Goal: Task Accomplishment & Management: Manage account settings

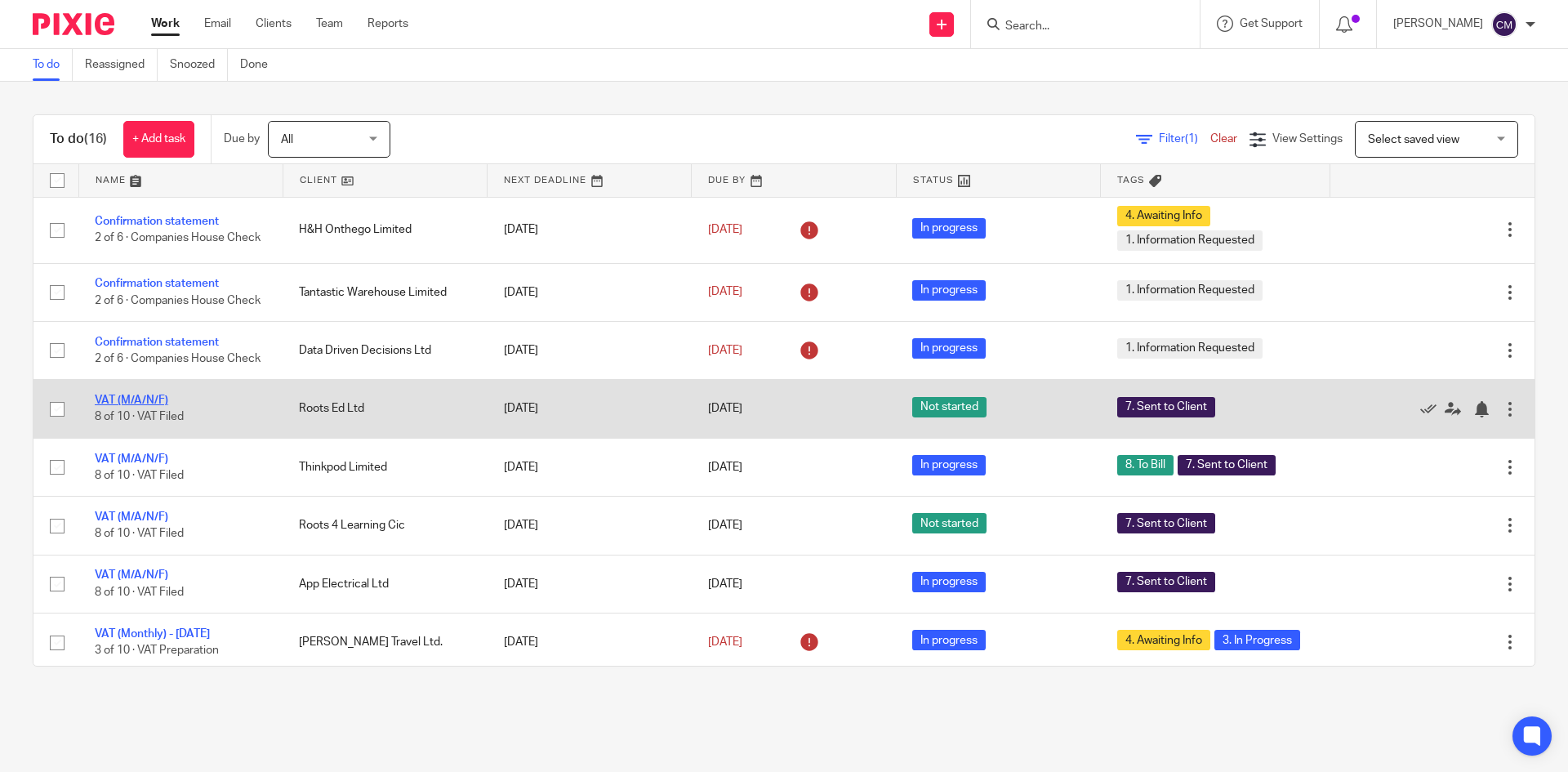
click at [114, 406] on link "VAT (M/A/N/F)" at bounding box center [132, 399] width 74 height 11
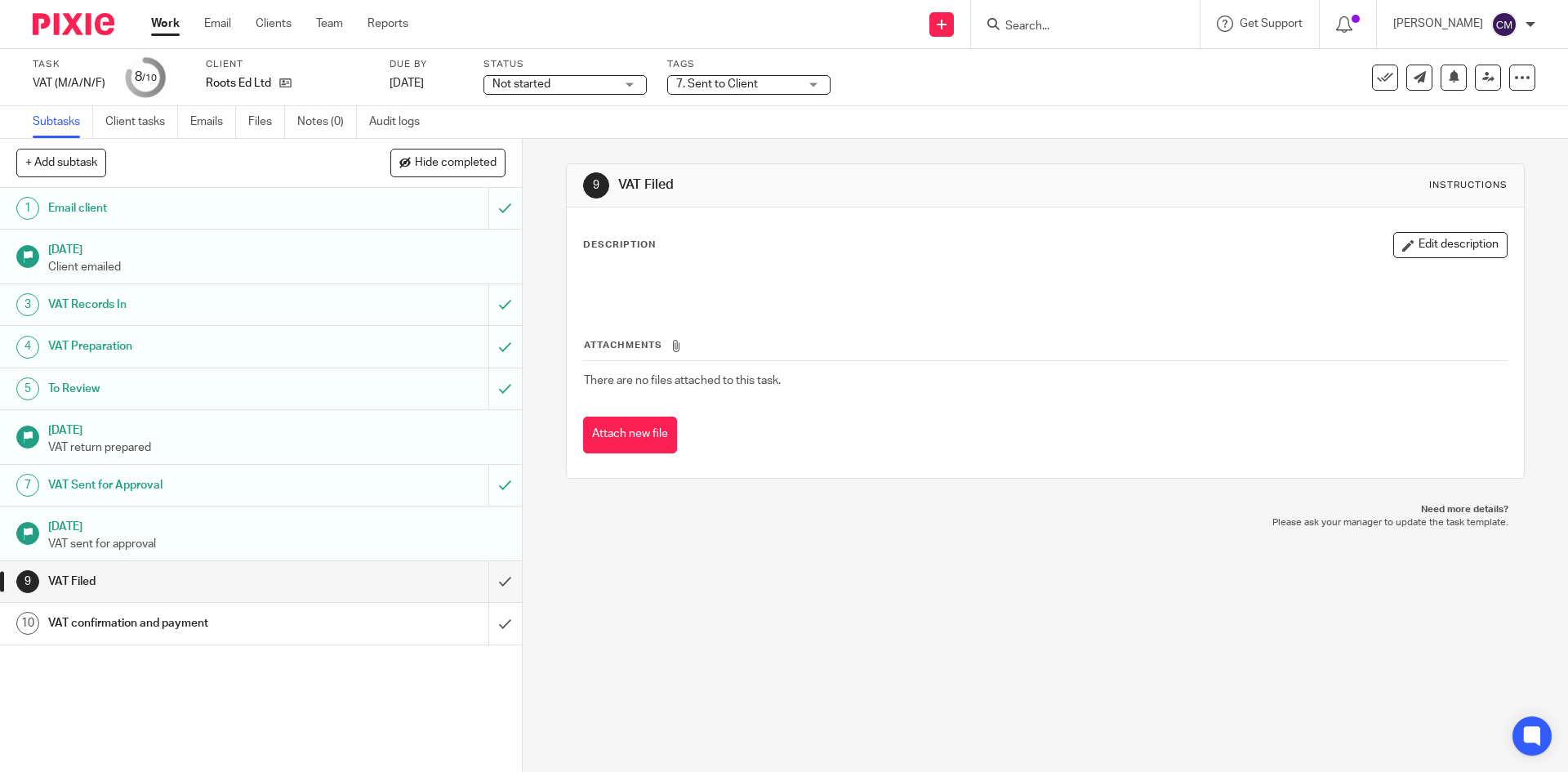
click at [558, 93] on div "Not started Not started" at bounding box center [566, 85] width 164 height 20
click at [551, 138] on li "In progress" at bounding box center [564, 145] width 162 height 34
click at [173, 29] on link "Work" at bounding box center [165, 24] width 29 height 16
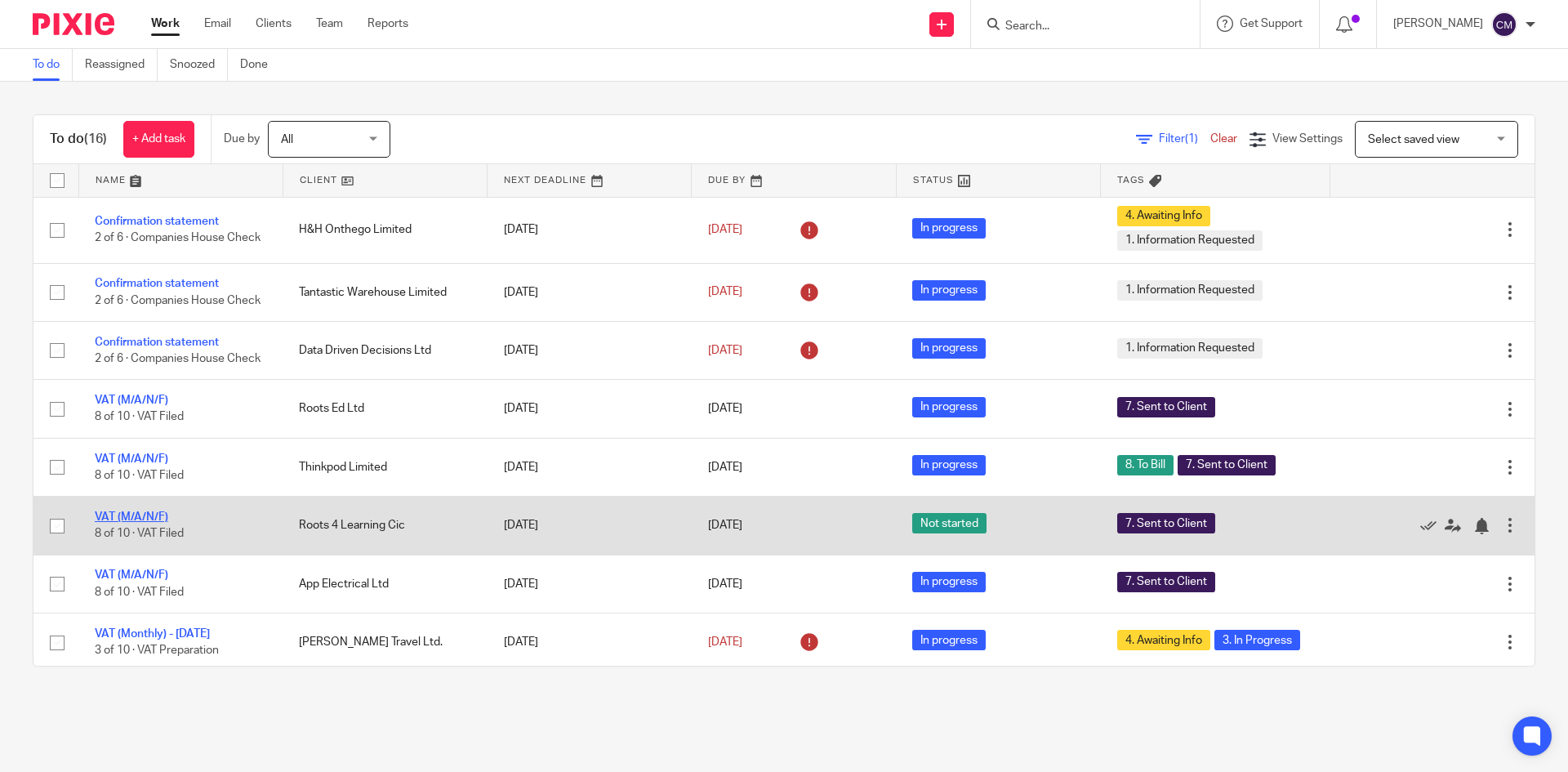
click at [125, 523] on link "VAT (M/A/N/F)" at bounding box center [132, 517] width 74 height 11
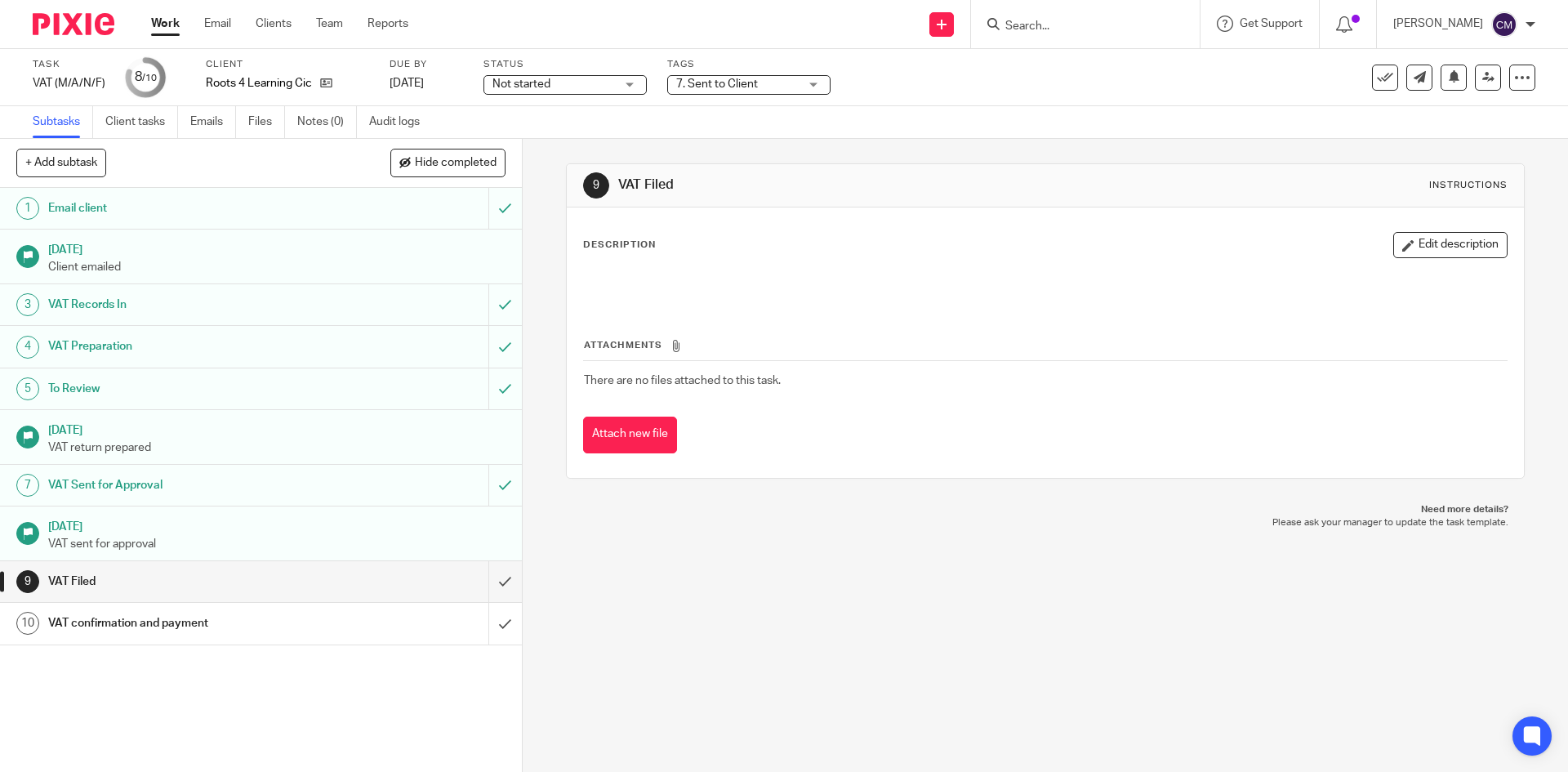
click at [580, 88] on span "Not started" at bounding box center [554, 84] width 123 height 17
click at [567, 141] on li "In progress" at bounding box center [564, 145] width 162 height 34
click at [161, 29] on link "Work" at bounding box center [165, 24] width 29 height 16
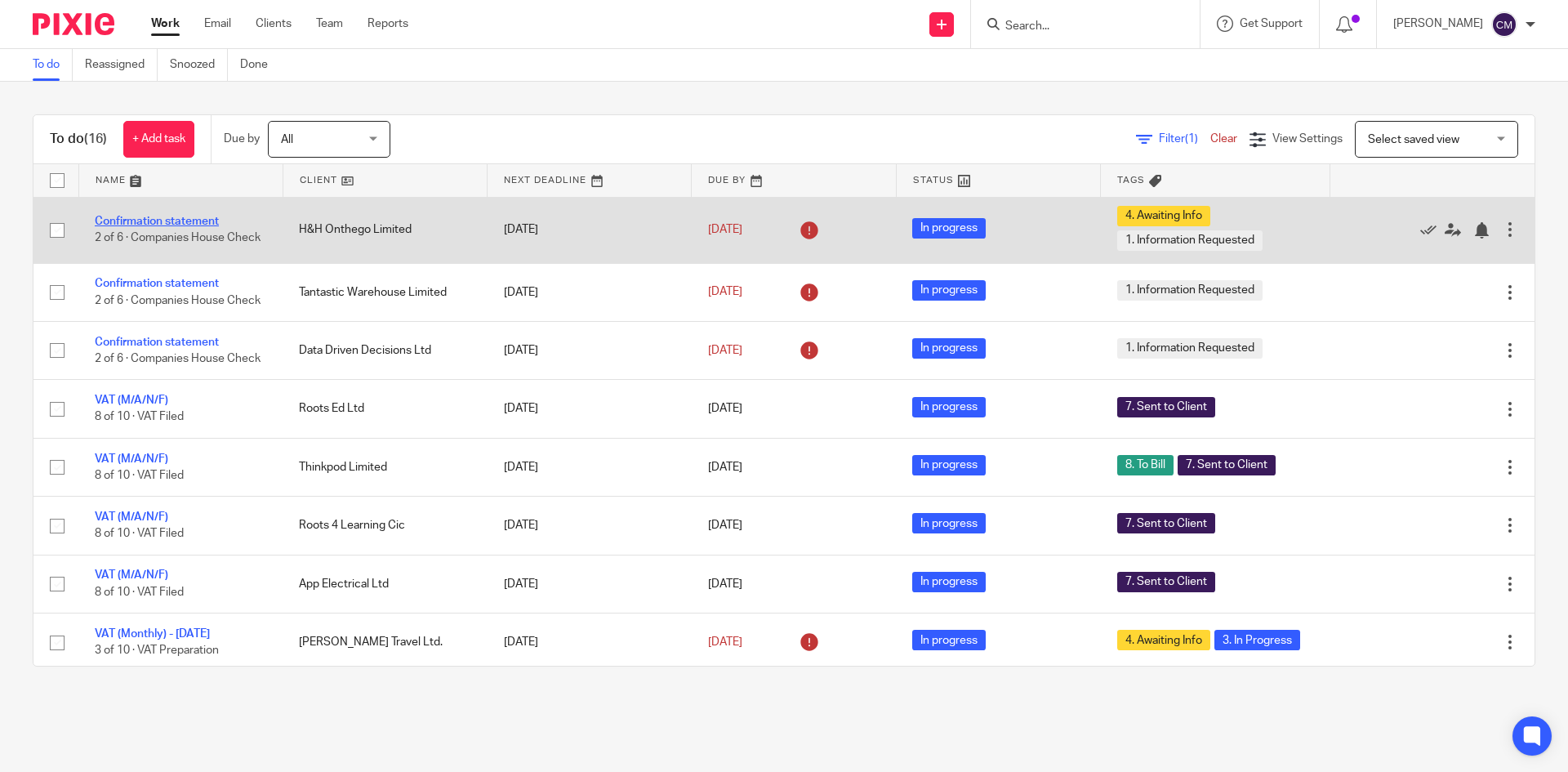
click at [179, 215] on link "Confirmation statement" at bounding box center [157, 220] width 124 height 11
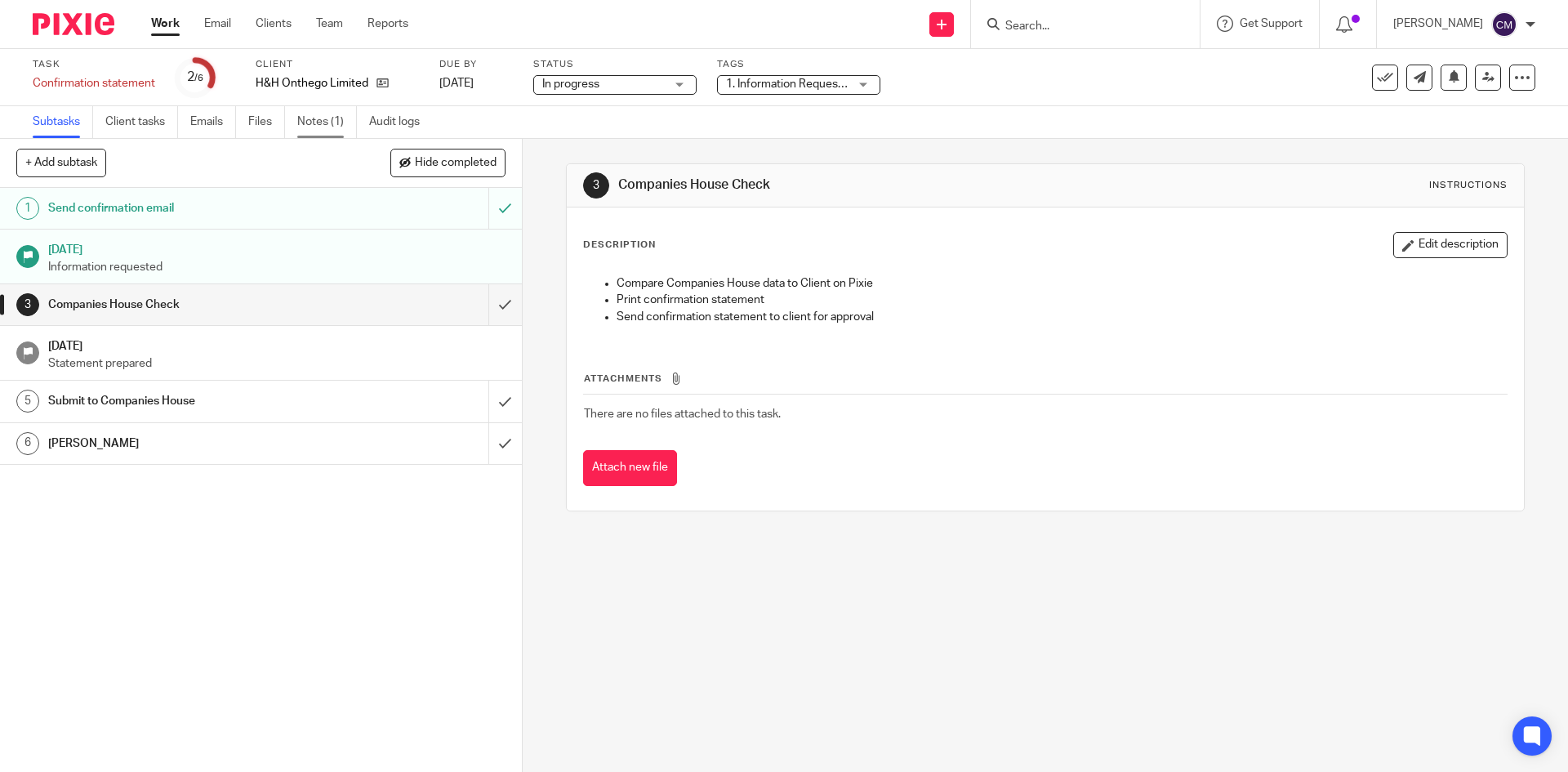
click at [310, 123] on link "Notes (1)" at bounding box center [327, 122] width 60 height 32
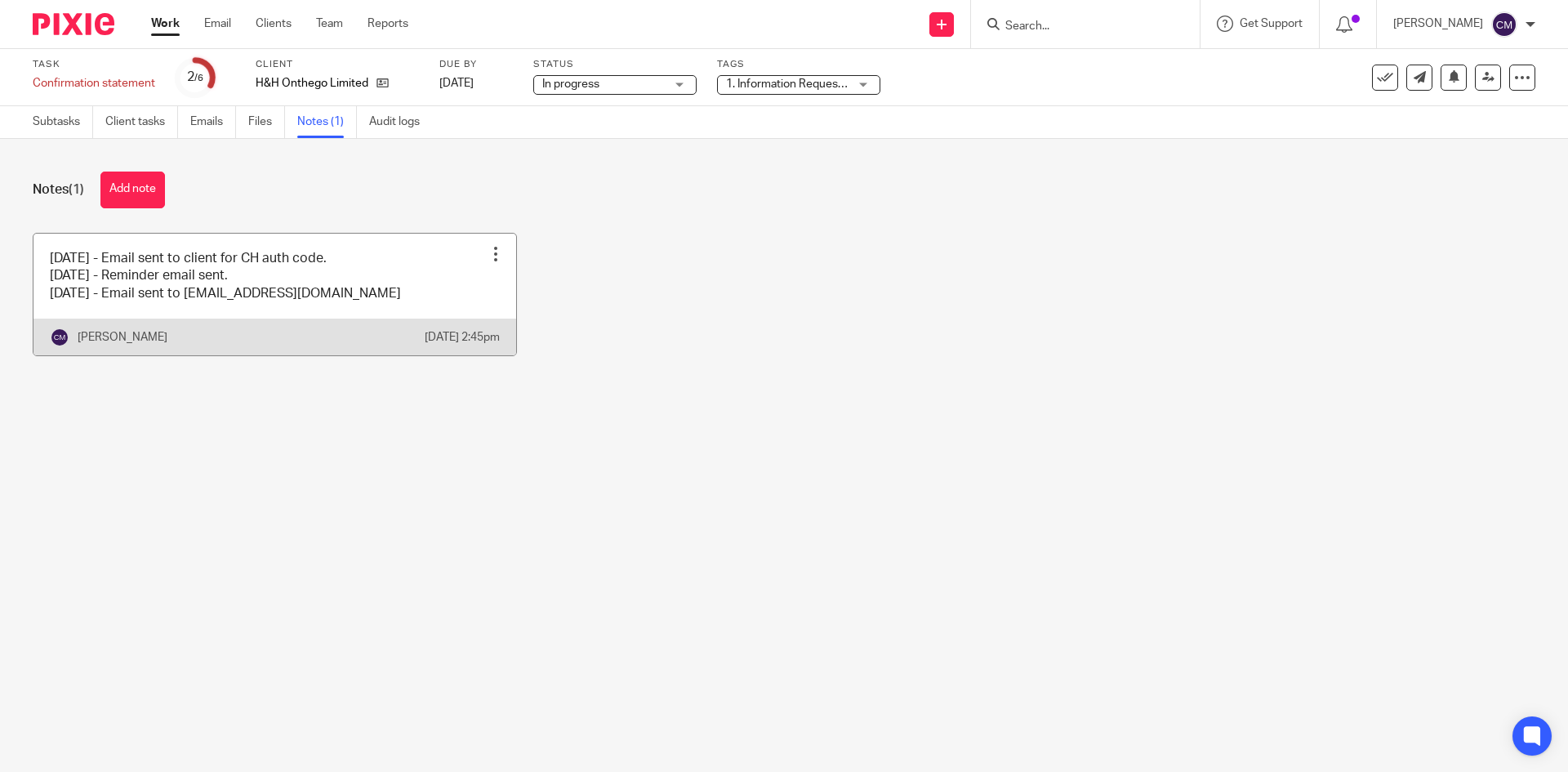
click at [490, 251] on div at bounding box center [496, 253] width 16 height 16
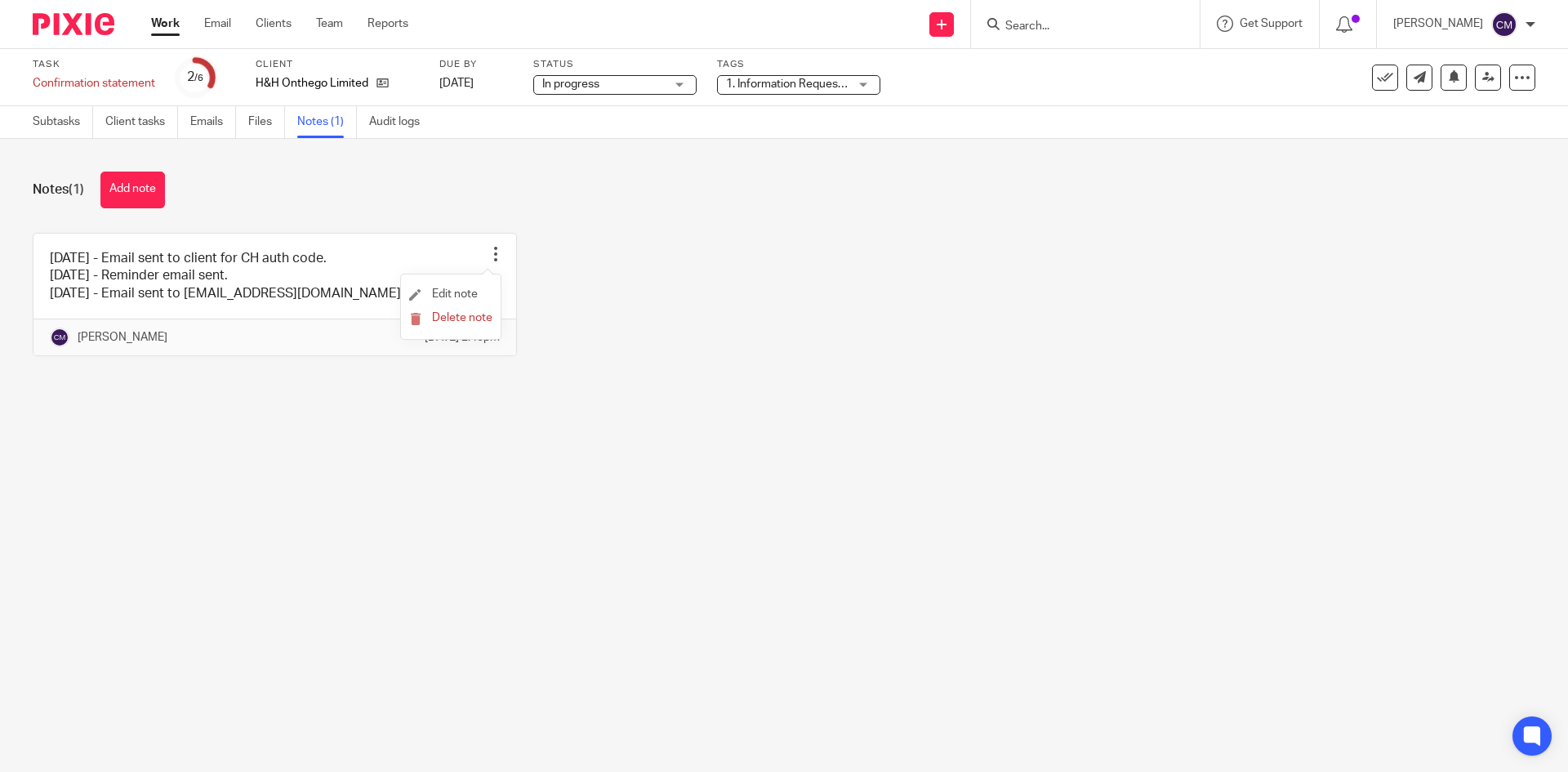
click at [455, 283] on li "Edit note" at bounding box center [451, 294] width 84 height 25
click at [440, 291] on span "Edit note" at bounding box center [455, 293] width 46 height 11
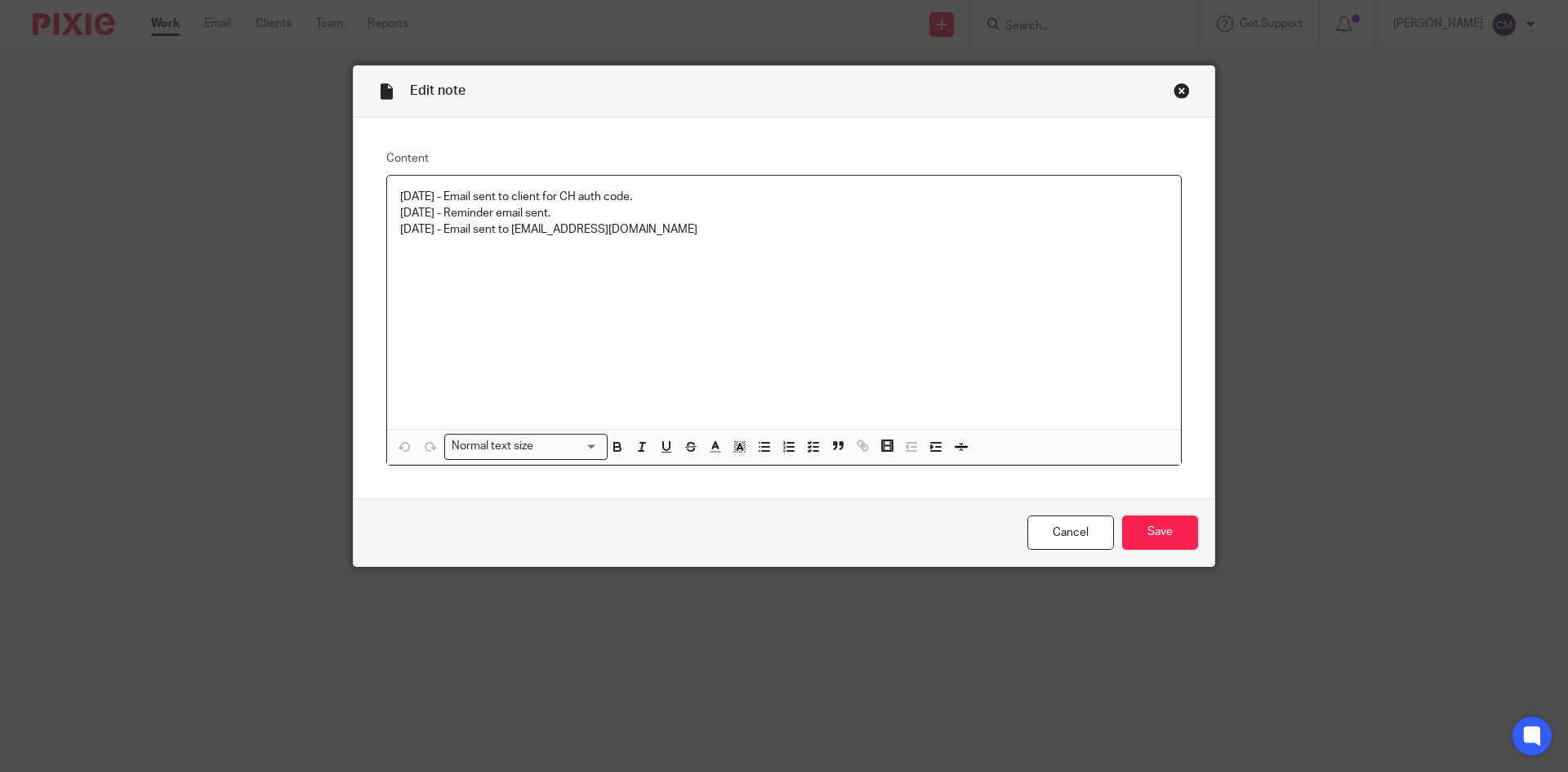
click at [686, 261] on div "01/09/2025 - Email sent to client for CH auth code. 12/09/2025 - Reminder email…" at bounding box center [784, 302] width 794 height 253
click at [1168, 530] on input "Save" at bounding box center [1160, 533] width 76 height 35
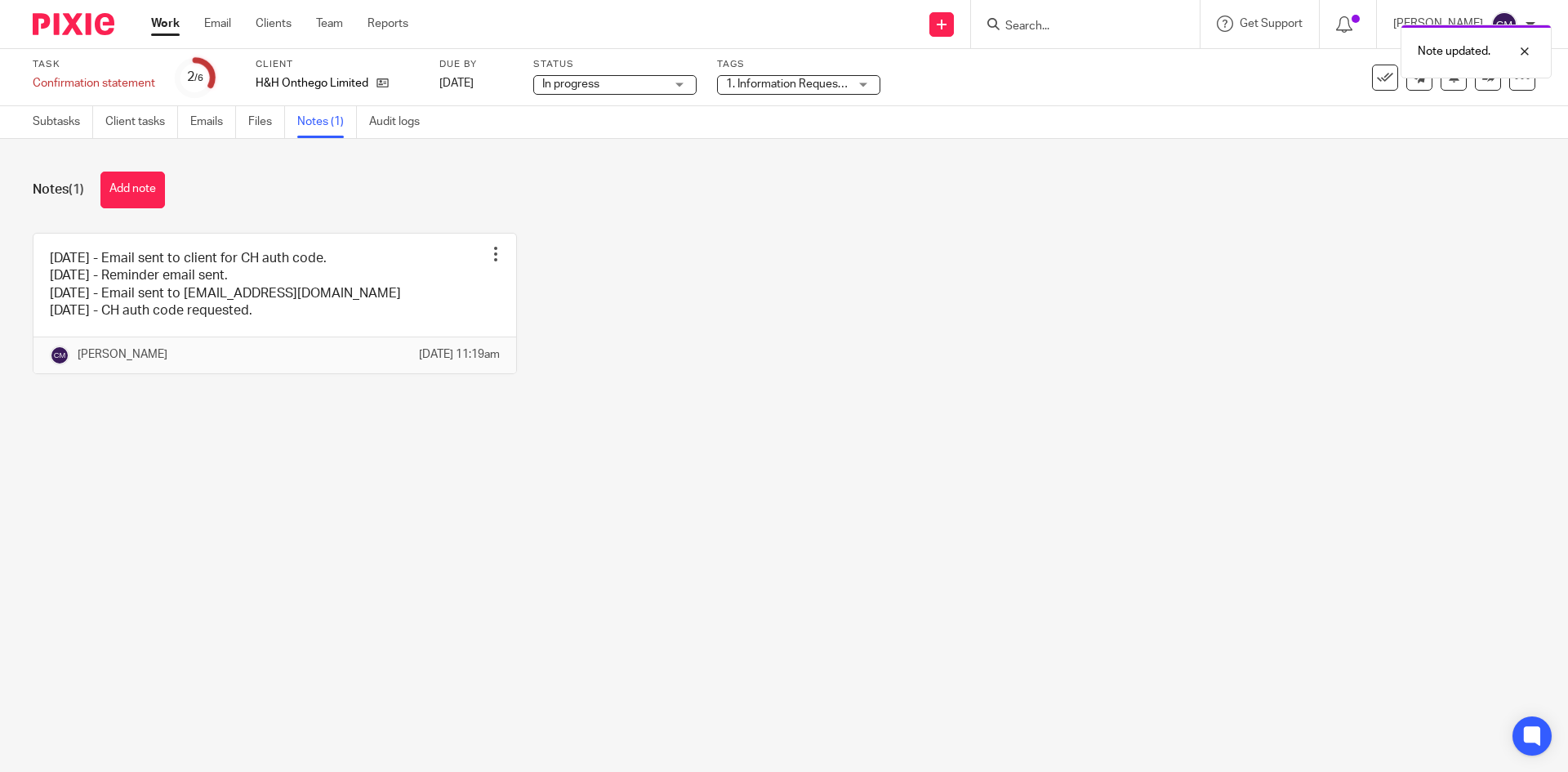
click at [155, 26] on link "Work" at bounding box center [165, 24] width 29 height 16
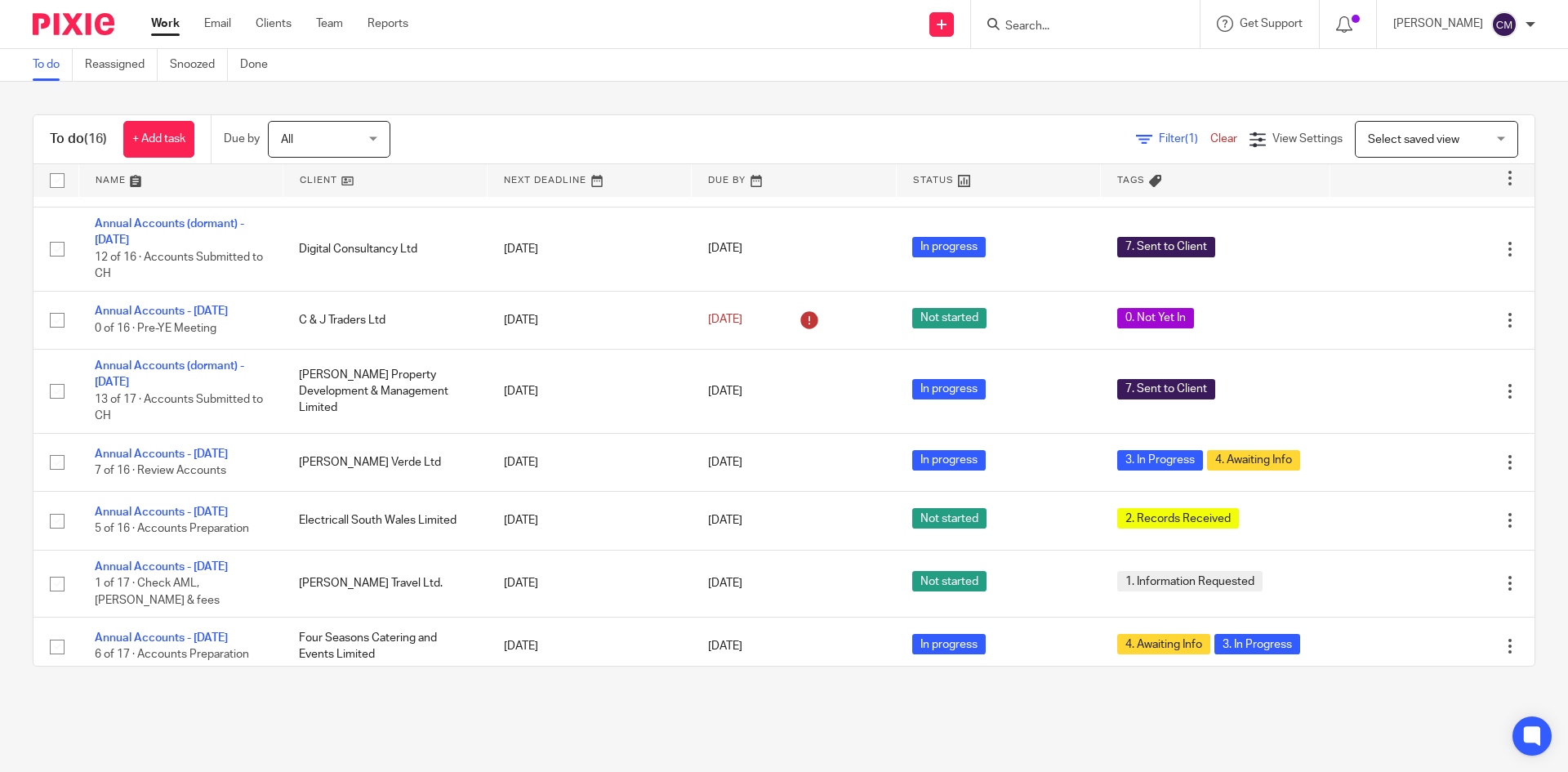
scroll to position [552, 0]
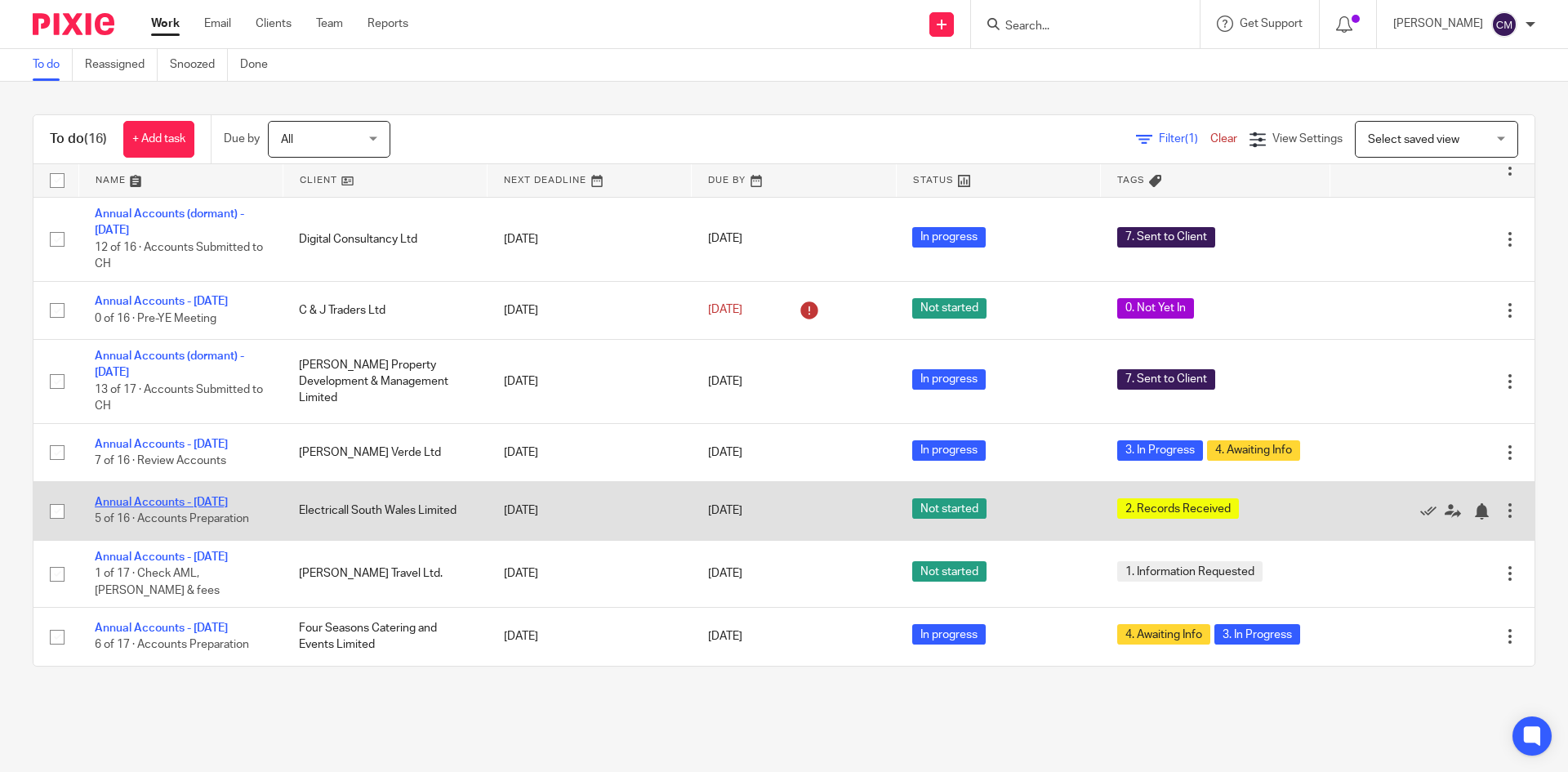
click at [141, 508] on link "Annual Accounts - July 2025" at bounding box center [161, 502] width 133 height 11
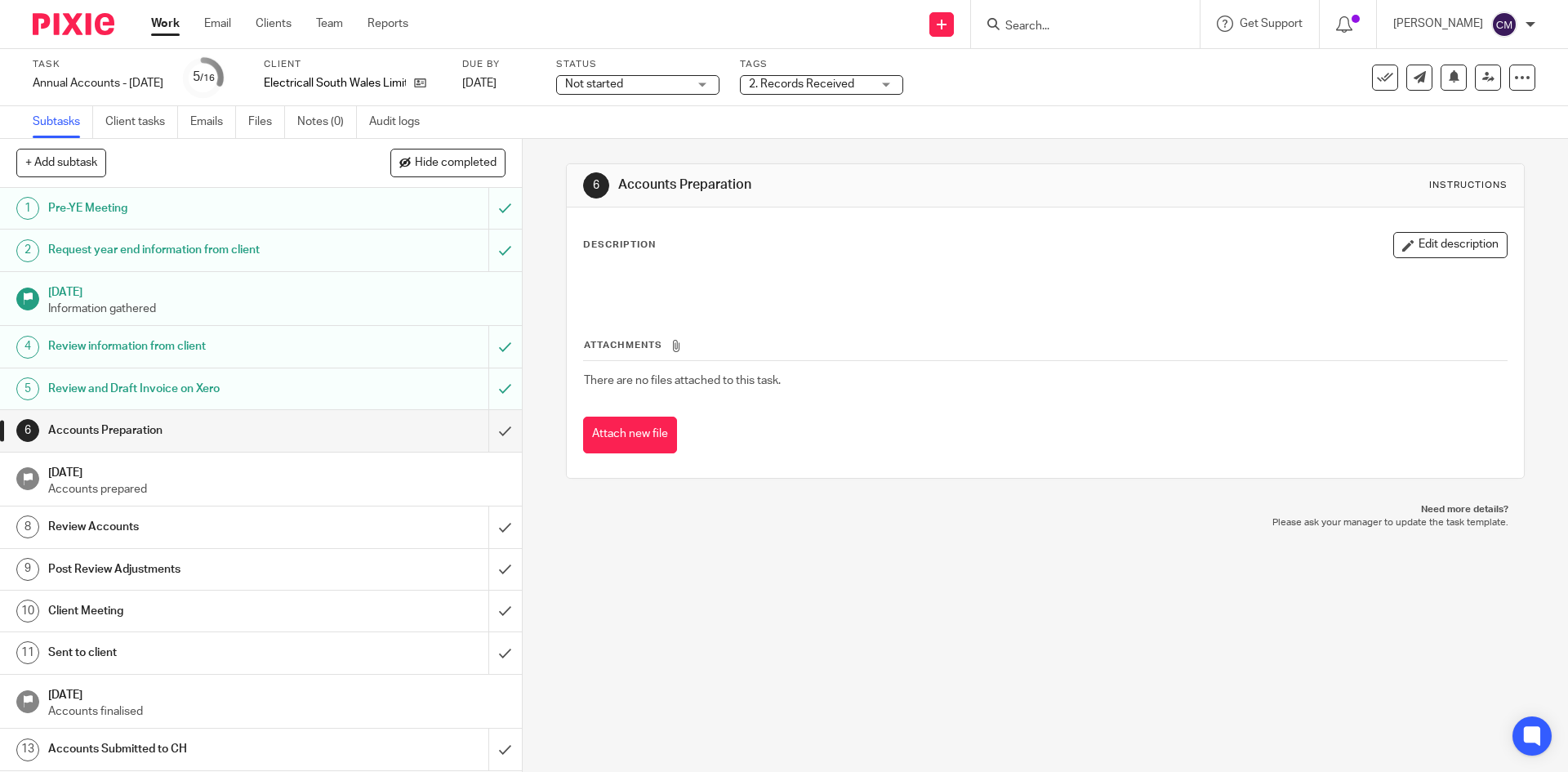
click at [872, 93] on span "2. Records Received" at bounding box center [810, 84] width 123 height 17
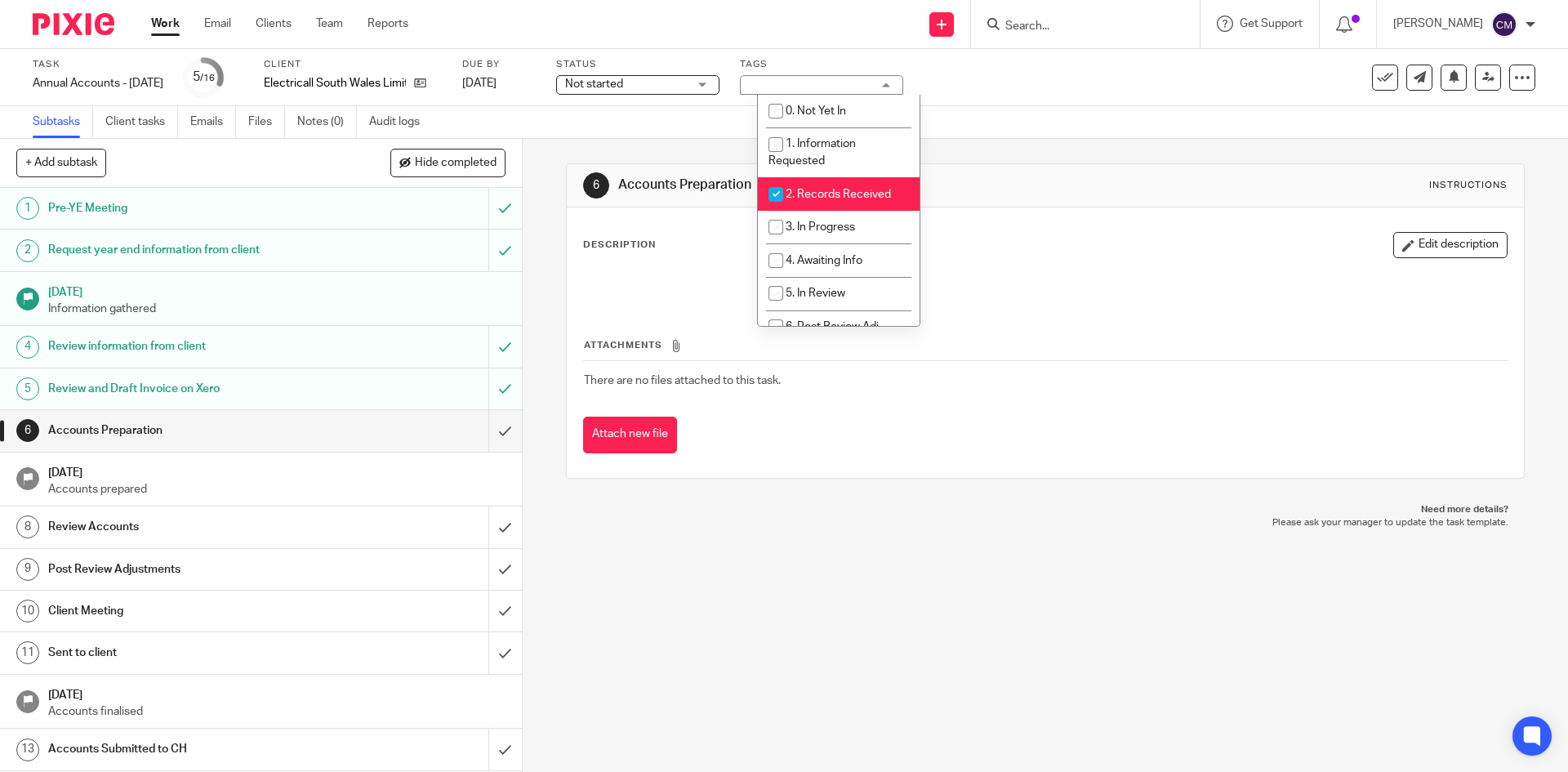
click at [836, 195] on span "2. Records Received" at bounding box center [839, 193] width 106 height 11
checkbox input "false"
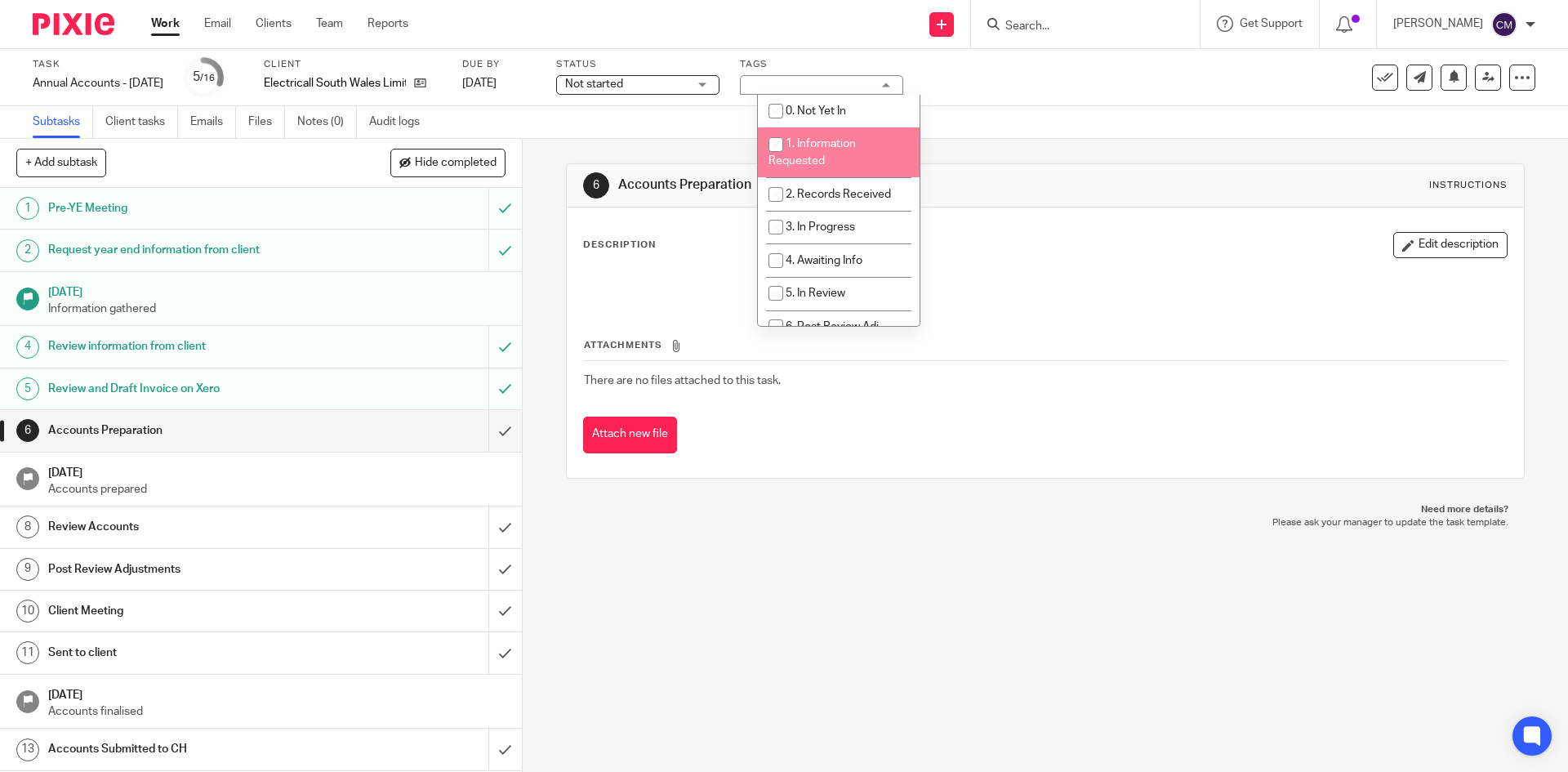
click at [837, 153] on li "1. Information Requested" at bounding box center [839, 153] width 162 height 50
checkbox input "true"
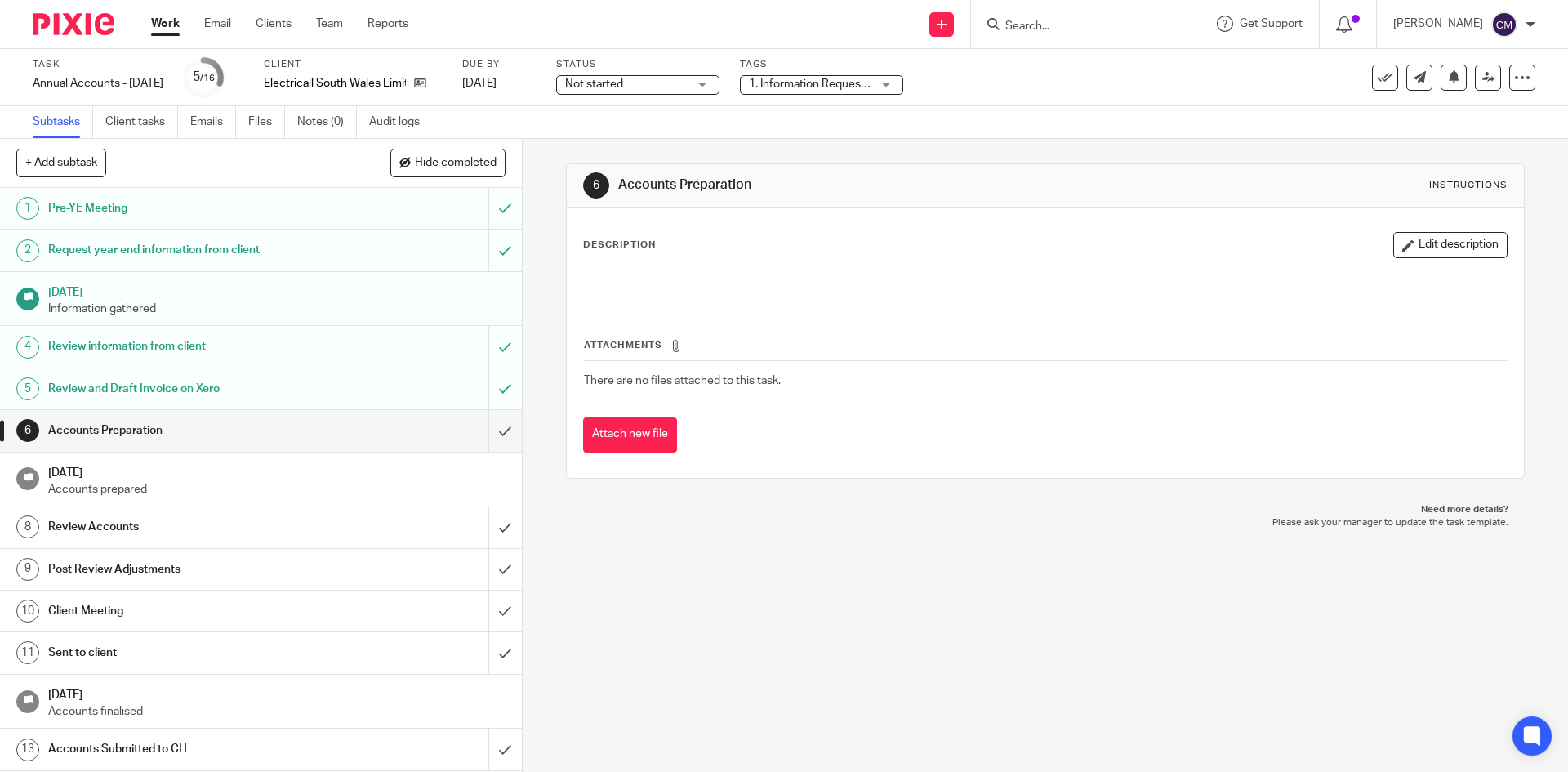
click at [469, 26] on div "Send new email Create task Add client Get Support Contact Support Help Document…" at bounding box center [1000, 24] width 1135 height 48
click at [494, 390] on input "submit" at bounding box center [260, 388] width 522 height 41
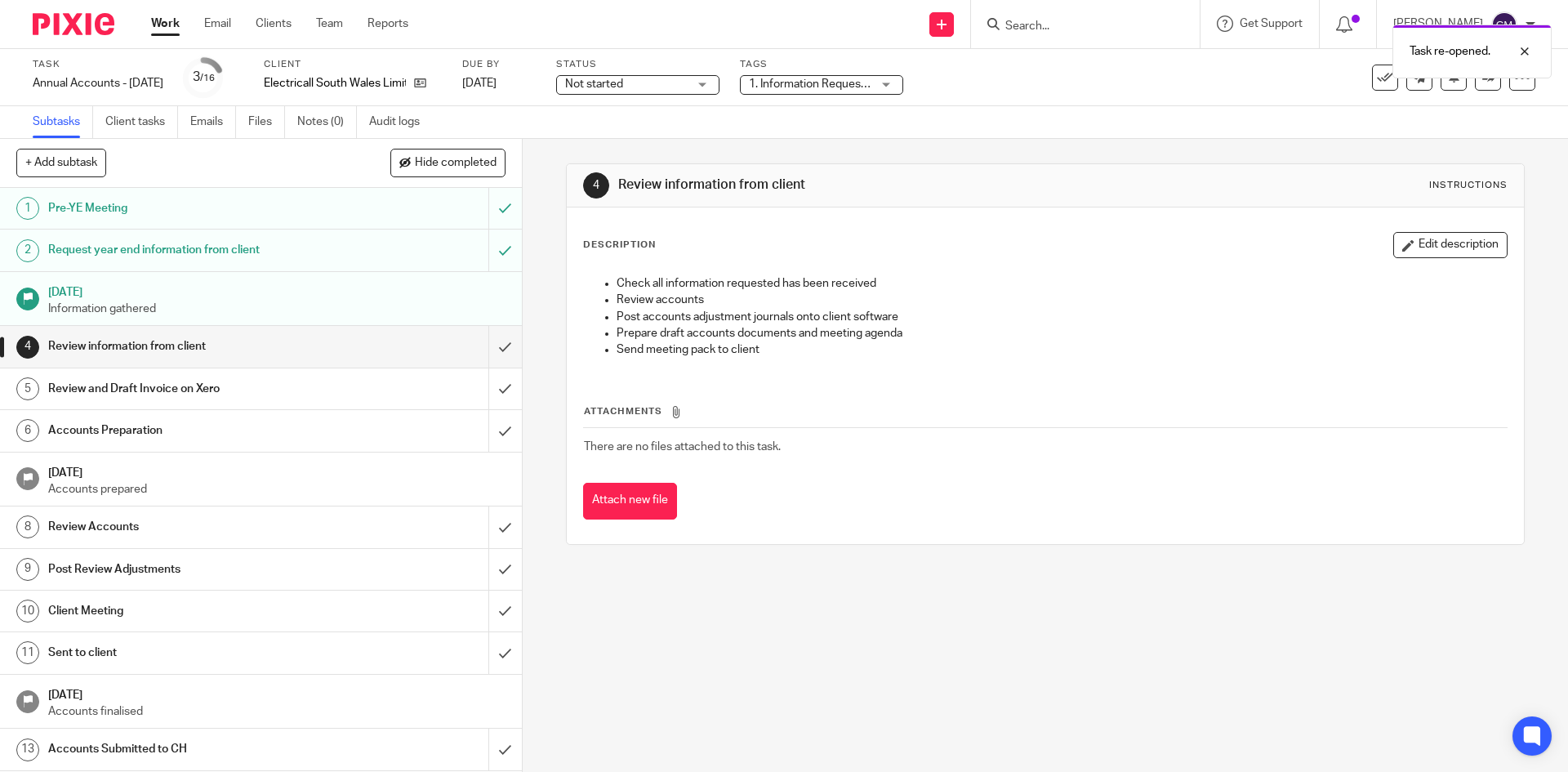
click at [167, 21] on link "Work" at bounding box center [165, 24] width 29 height 16
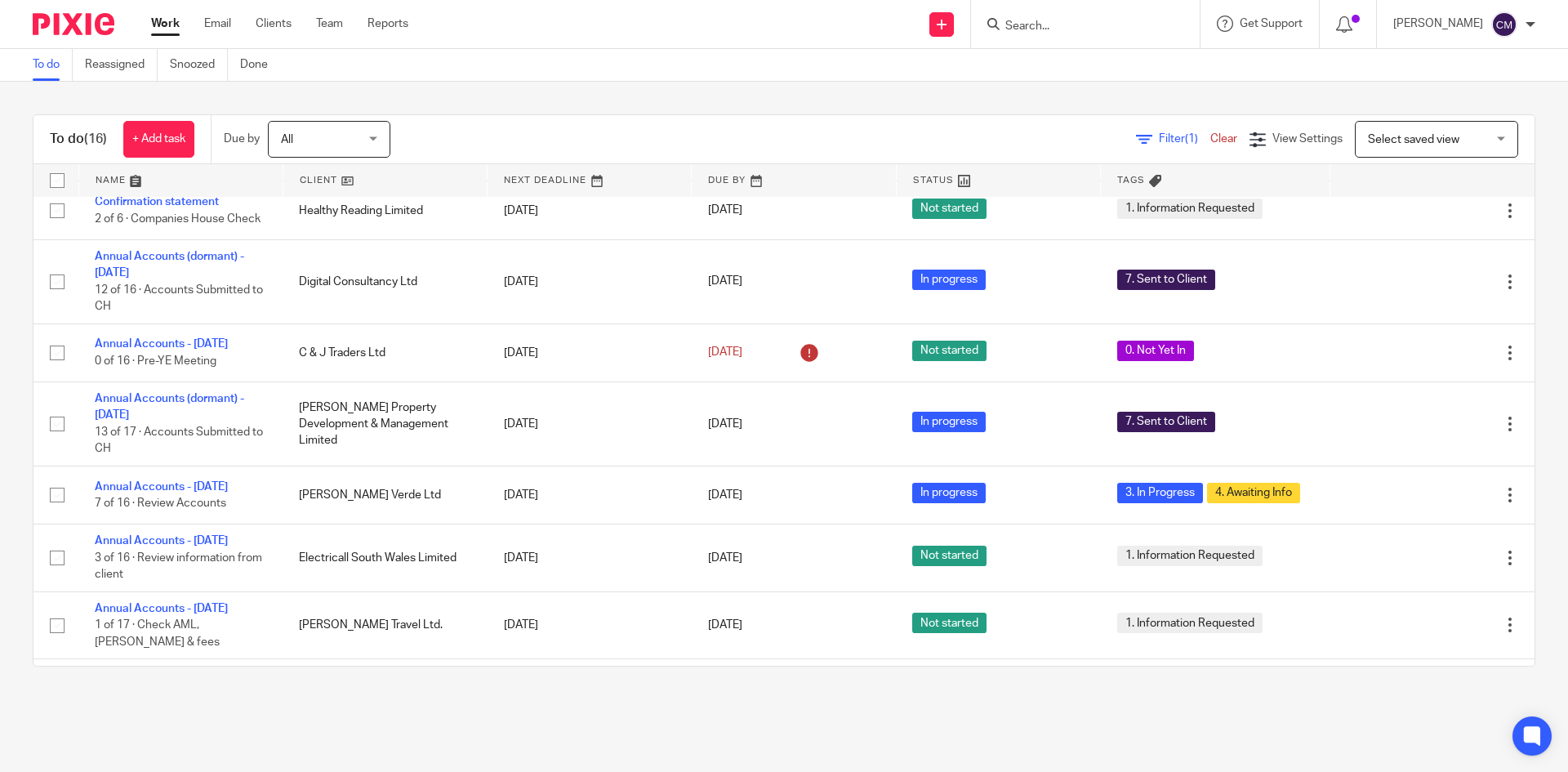
scroll to position [561, 0]
